Goal: Information Seeking & Learning: Learn about a topic

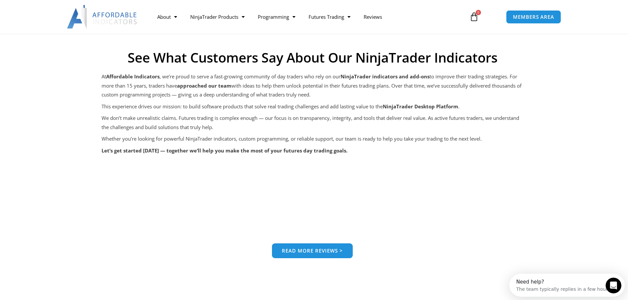
scroll to position [495, 0]
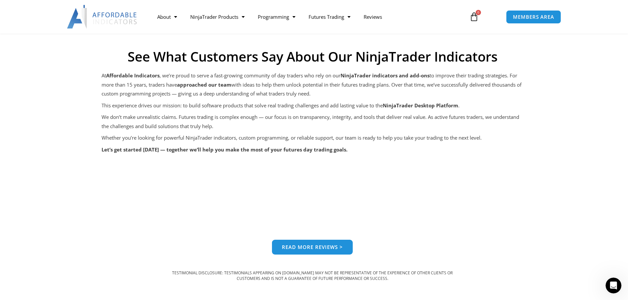
click at [313, 248] on span "Read more reviews >" at bounding box center [312, 247] width 61 height 5
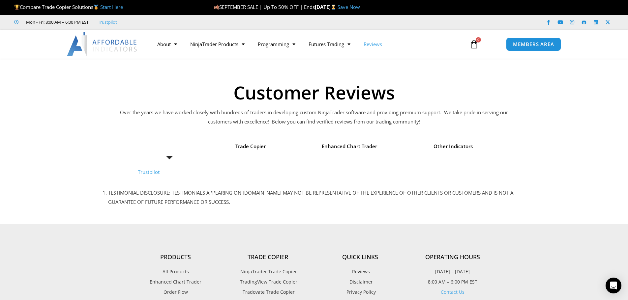
click at [151, 172] on link "Trustpilot" at bounding box center [149, 172] width 22 height 7
